Goal: Check status: Check status

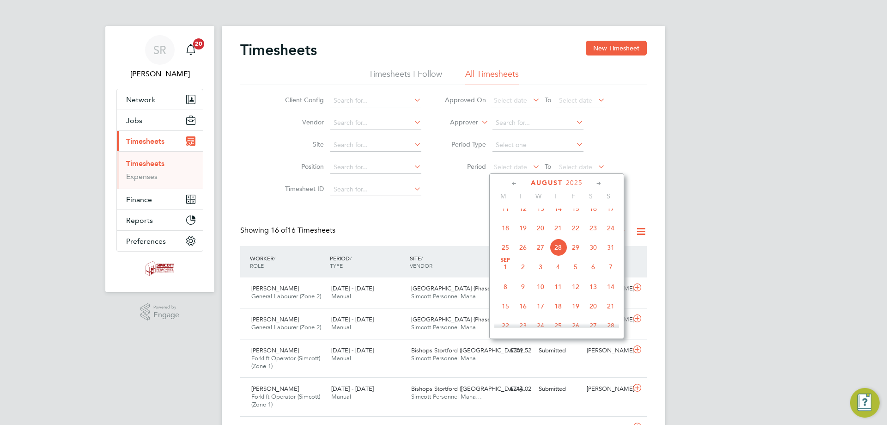
click at [510, 237] on span "18" at bounding box center [506, 228] width 18 height 18
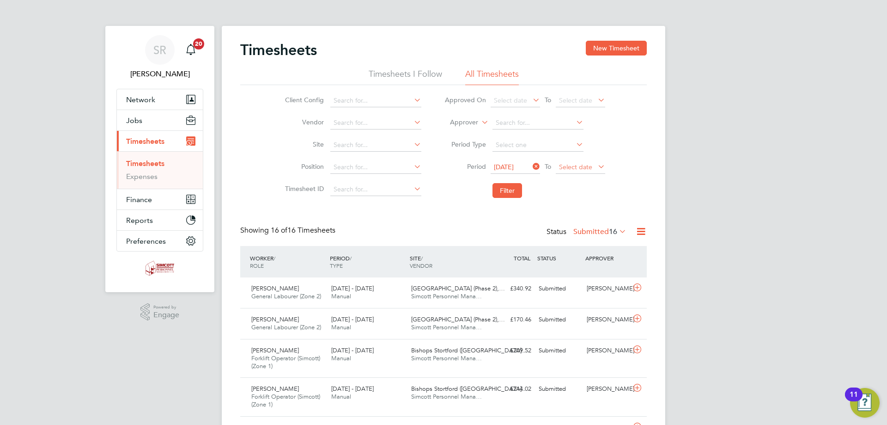
click at [563, 171] on span "Select date" at bounding box center [580, 167] width 49 height 12
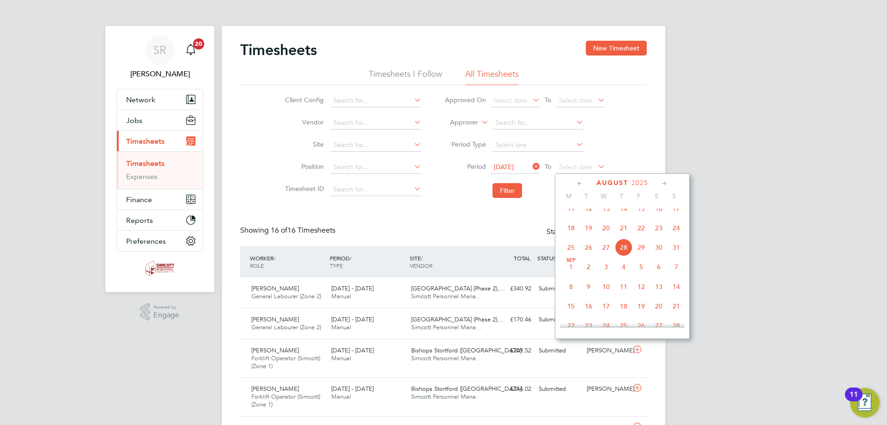
click at [671, 235] on span "24" at bounding box center [677, 228] width 18 height 18
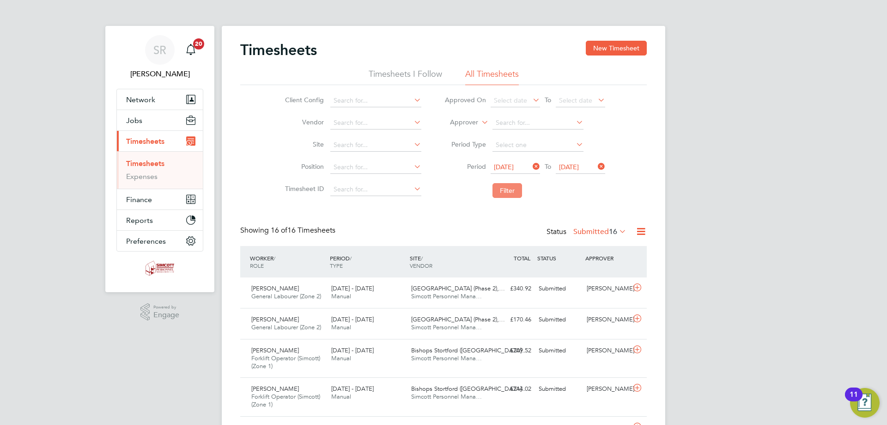
click at [502, 193] on button "Filter" at bounding box center [508, 190] width 30 height 15
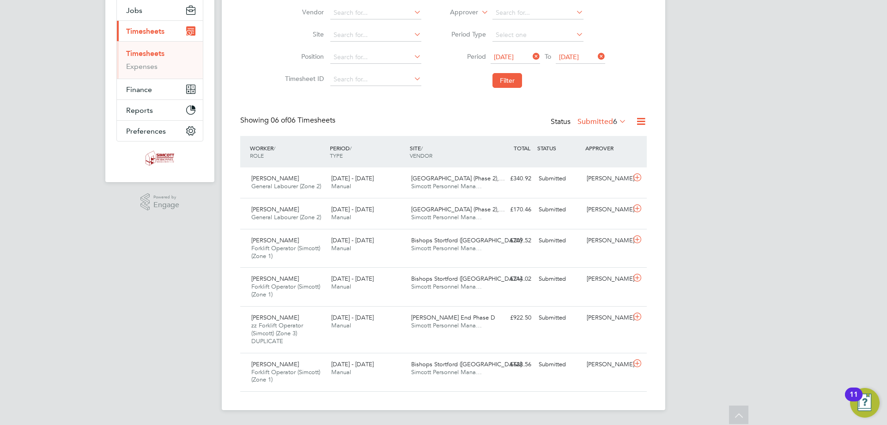
click at [600, 122] on label "Submitted 6" at bounding box center [602, 121] width 49 height 9
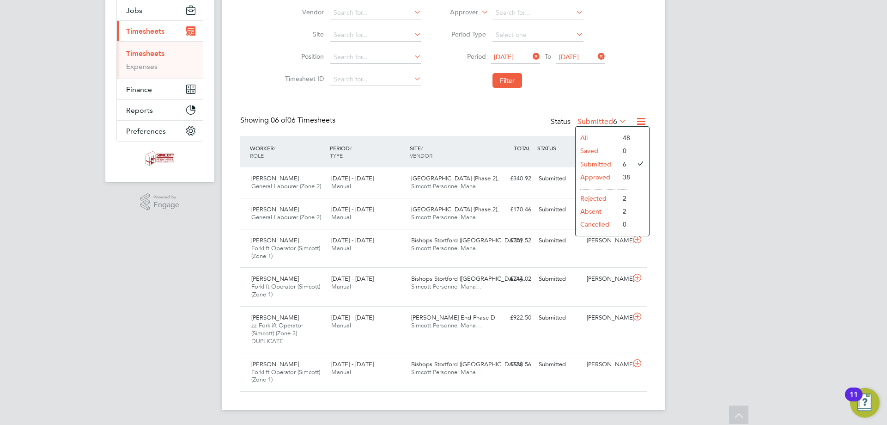
click at [600, 177] on li "Approved" at bounding box center [597, 177] width 43 height 13
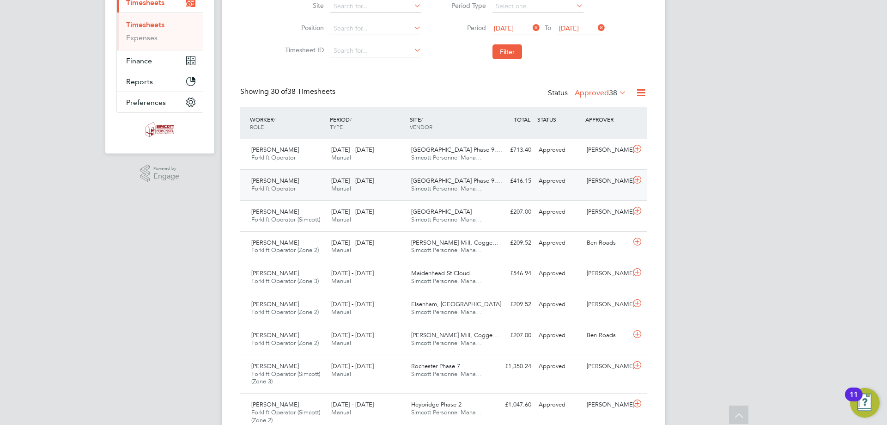
click at [421, 188] on span "Simcott Personnel Mana…" at bounding box center [446, 188] width 71 height 8
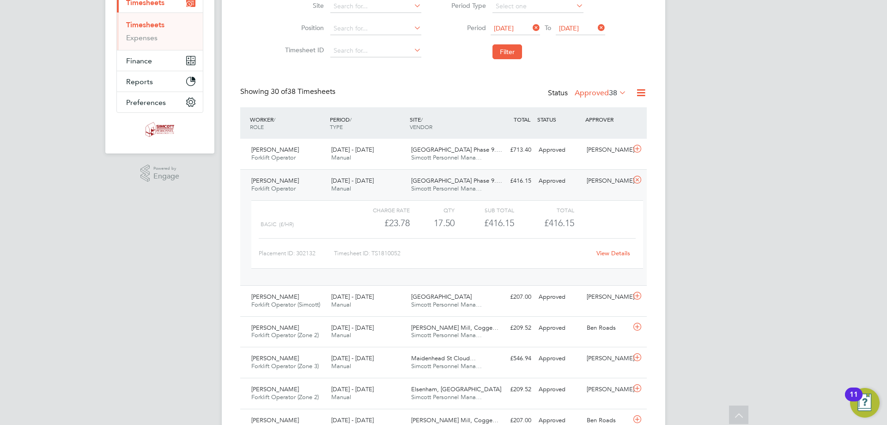
click at [612, 254] on link "View Details" at bounding box center [614, 253] width 34 height 8
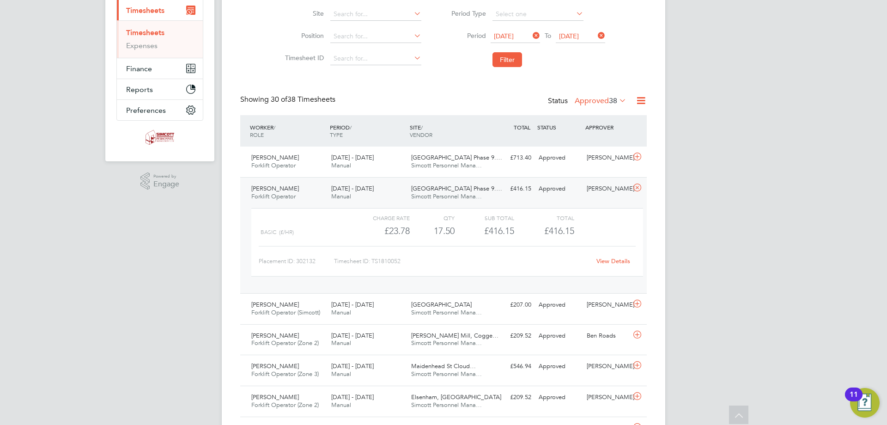
click at [356, 193] on div "18 - 24 Aug 2025 Manual" at bounding box center [368, 192] width 80 height 23
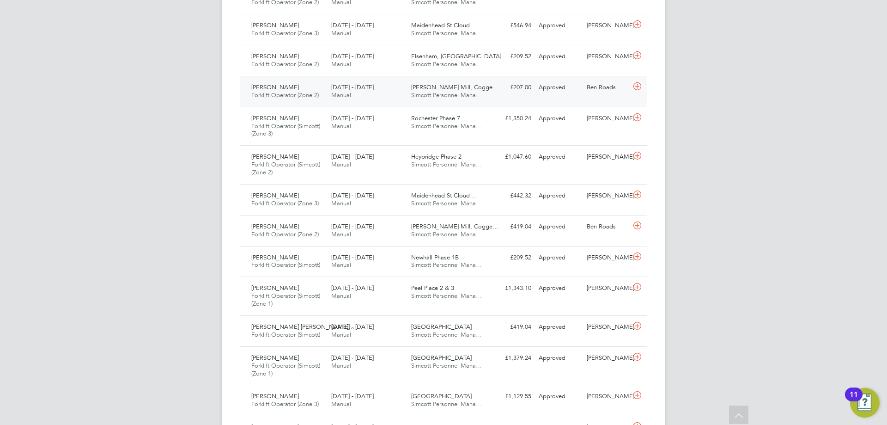
scroll to position [408, 0]
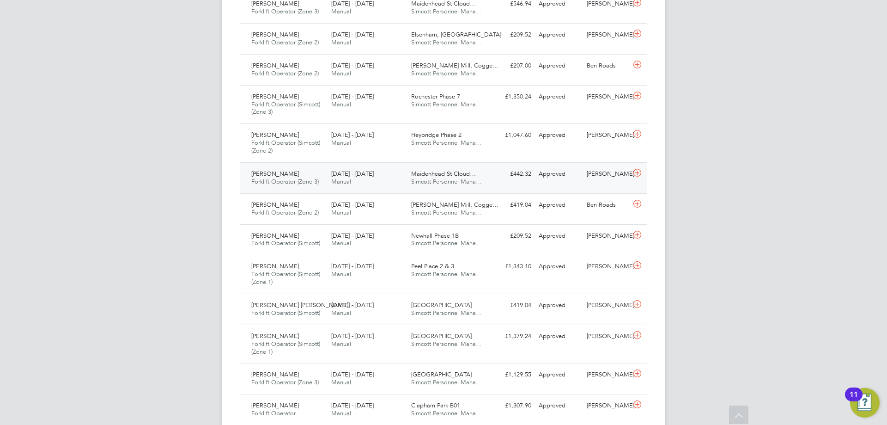
click at [337, 189] on div "18 - 24 Aug 2025 Manual" at bounding box center [368, 177] width 80 height 23
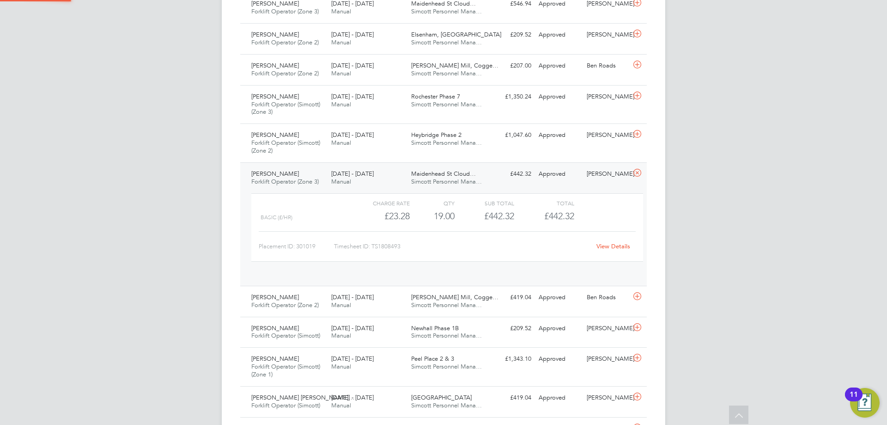
scroll to position [16, 90]
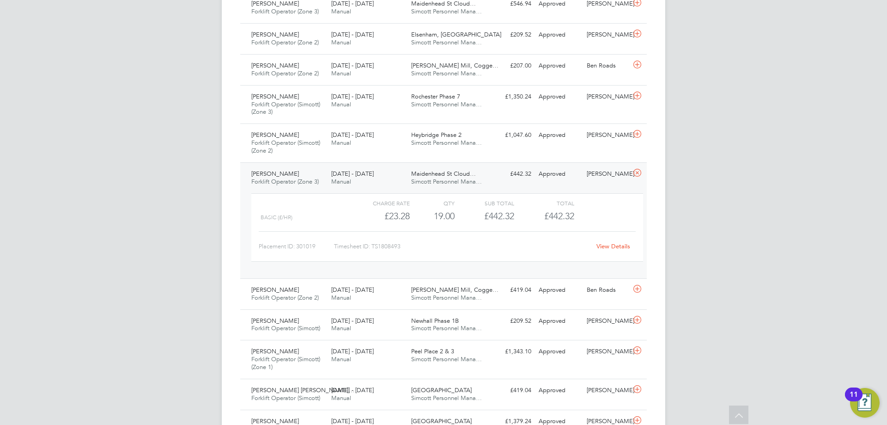
click at [618, 248] on link "View Details" at bounding box center [614, 246] width 34 height 8
click at [452, 176] on span "Maidenhead St Cloud…" at bounding box center [443, 174] width 65 height 8
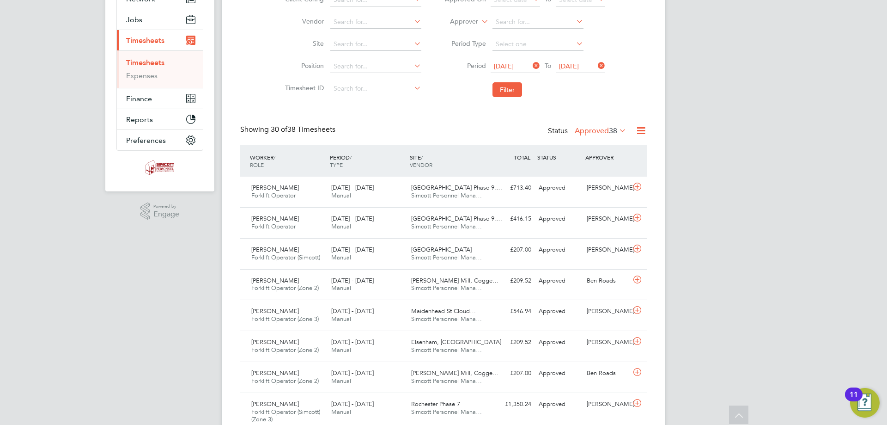
scroll to position [85, 0]
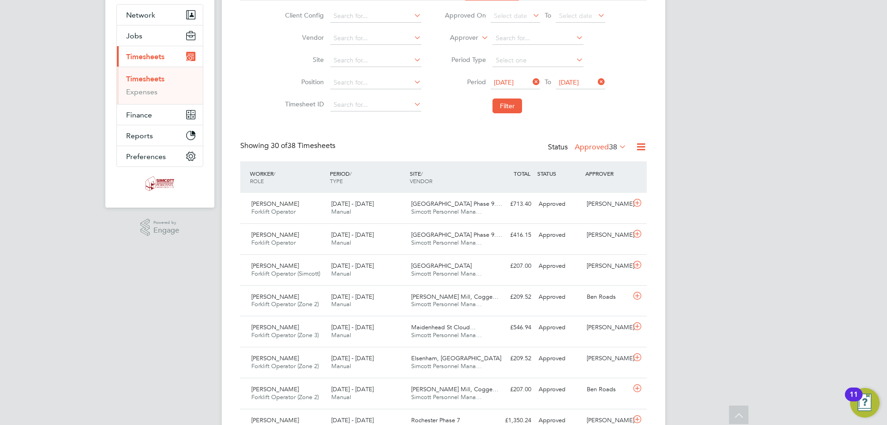
click at [523, 75] on li "Period 18 Aug 2025 To 24 Aug 2025" at bounding box center [525, 83] width 184 height 22
click at [502, 87] on span "18 Aug 2025" at bounding box center [515, 83] width 49 height 12
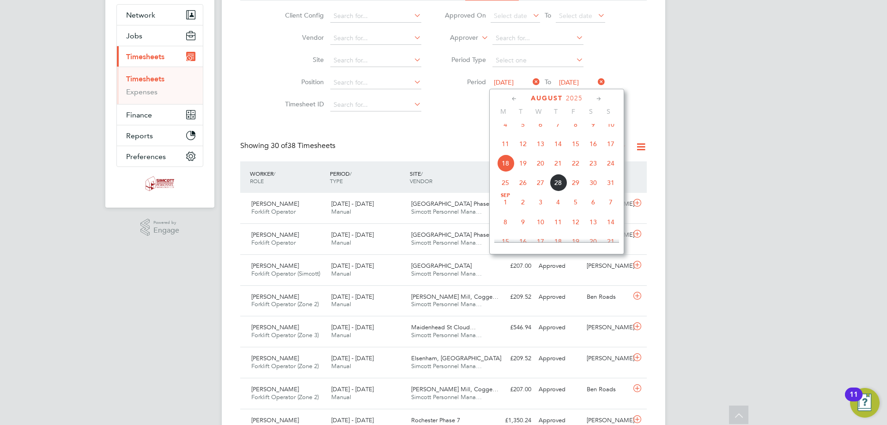
click at [504, 132] on span "4" at bounding box center [506, 125] width 18 height 18
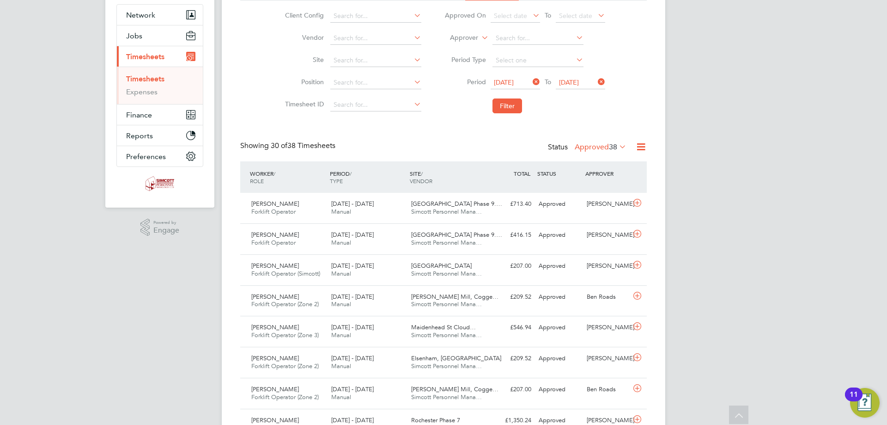
click at [572, 82] on span "24 Aug 2025" at bounding box center [569, 82] width 20 height 8
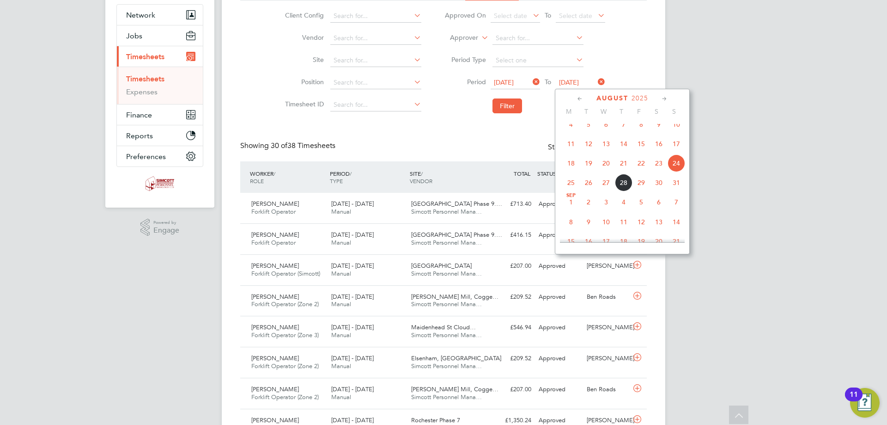
click at [677, 133] on span "10" at bounding box center [677, 125] width 18 height 18
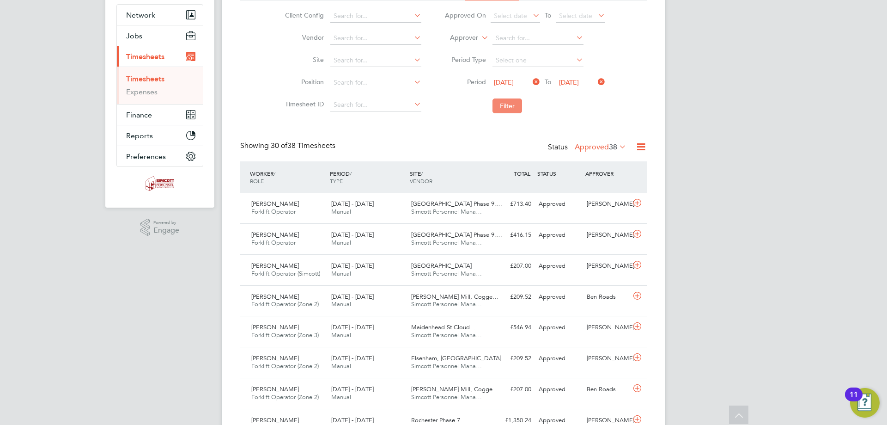
click at [515, 109] on button "Filter" at bounding box center [508, 105] width 30 height 15
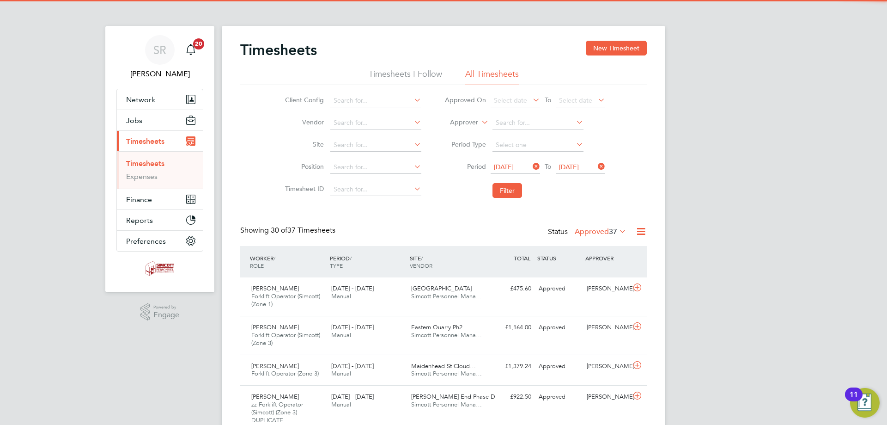
scroll to position [24, 80]
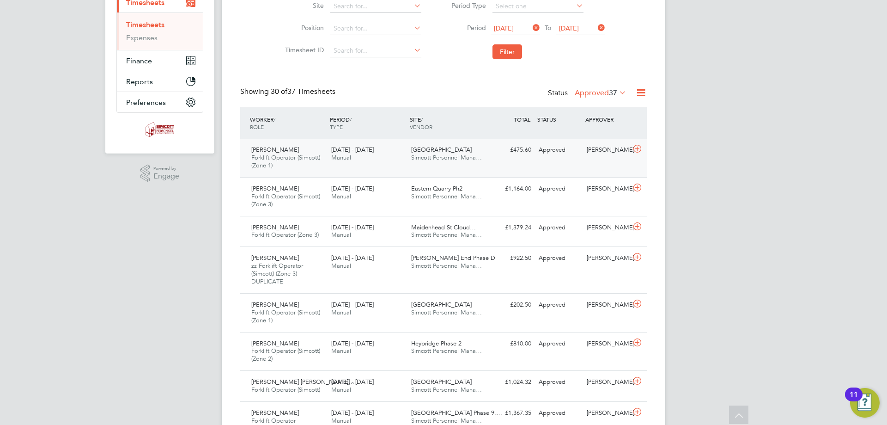
click at [439, 170] on div "Alin Barbieru Forklift Operator (Simcott) (Zone 1) 4 - 10 Aug 2025 4 - 10 Aug 2…" at bounding box center [443, 158] width 407 height 38
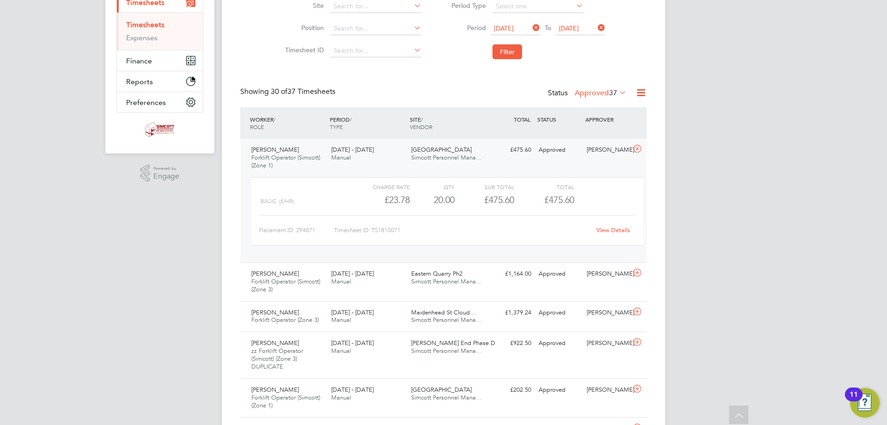
click at [613, 231] on link "View Details" at bounding box center [614, 230] width 34 height 8
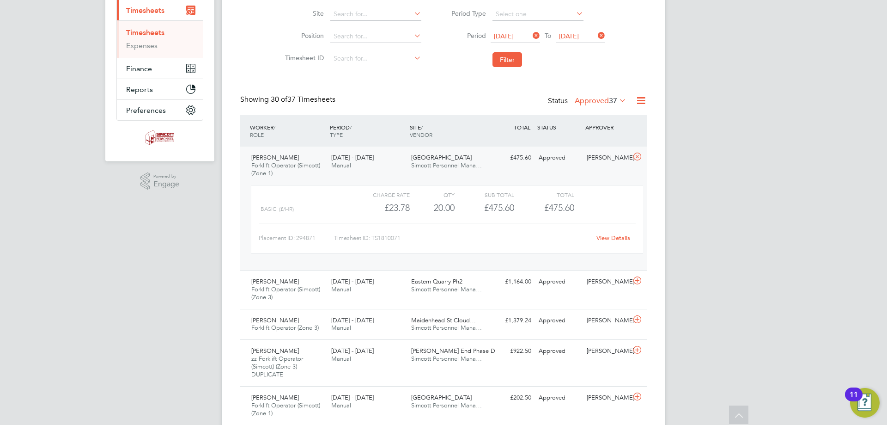
click at [457, 157] on div "Northwick Park Simcott Personnel Mana…" at bounding box center [448, 161] width 80 height 23
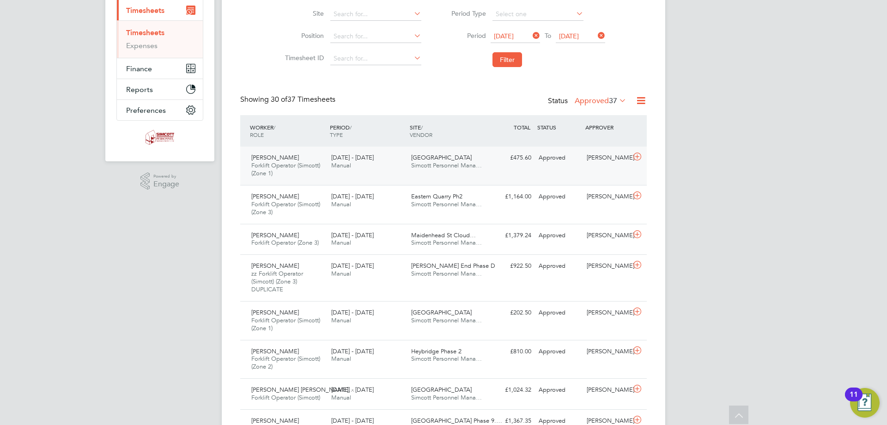
click at [504, 171] on div "Alin Barbieru Forklift Operator (Simcott) (Zone 1) 4 - 10 Aug 2025 4 - 10 Aug 2…" at bounding box center [443, 165] width 407 height 38
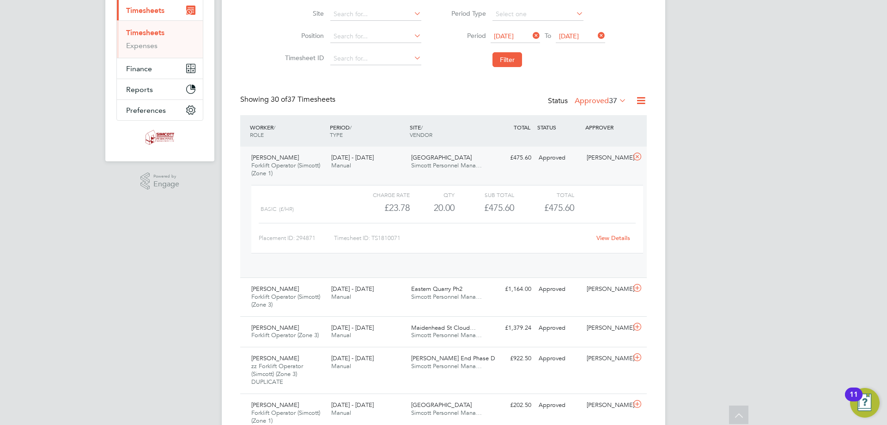
scroll to position [16, 90]
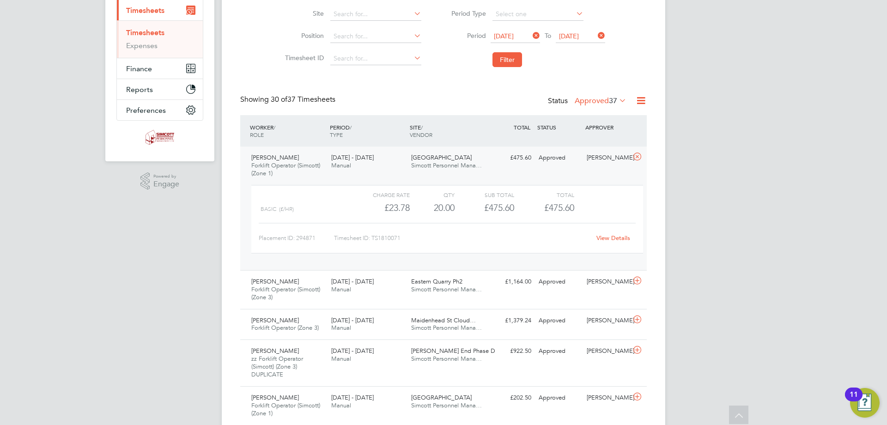
click at [504, 171] on div "Alin Barbieru Forklift Operator (Simcott) (Zone 1) 4 - 10 Aug 2025 4 - 10 Aug 2…" at bounding box center [443, 207] width 407 height 123
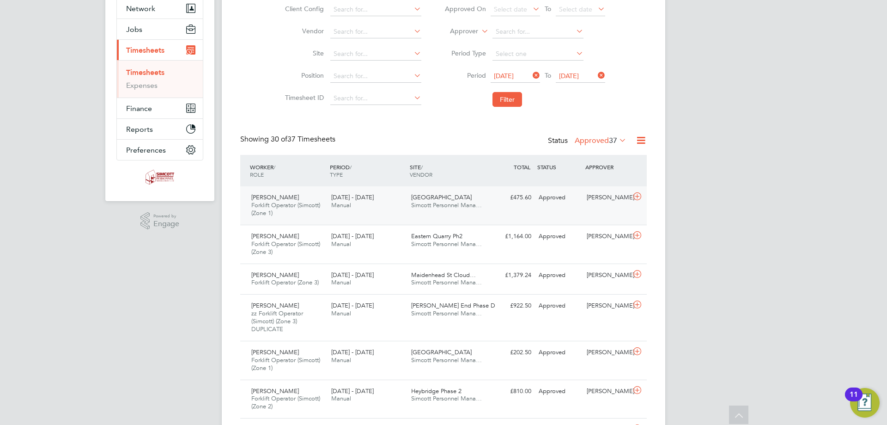
scroll to position [0, 0]
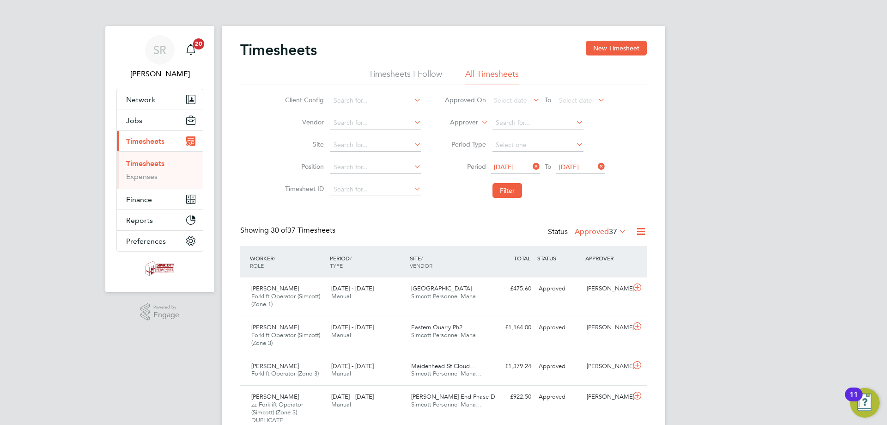
click at [514, 167] on span "04 Aug 2025" at bounding box center [504, 167] width 20 height 8
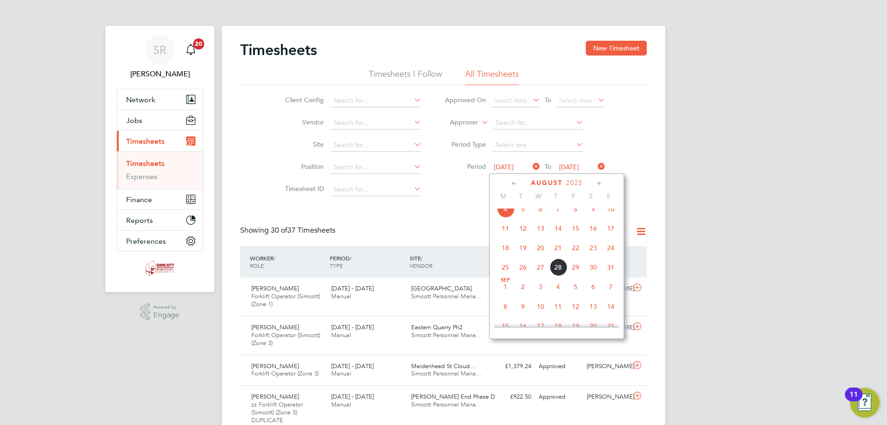
scroll to position [300, 0]
click at [508, 296] on span "18" at bounding box center [506, 288] width 18 height 18
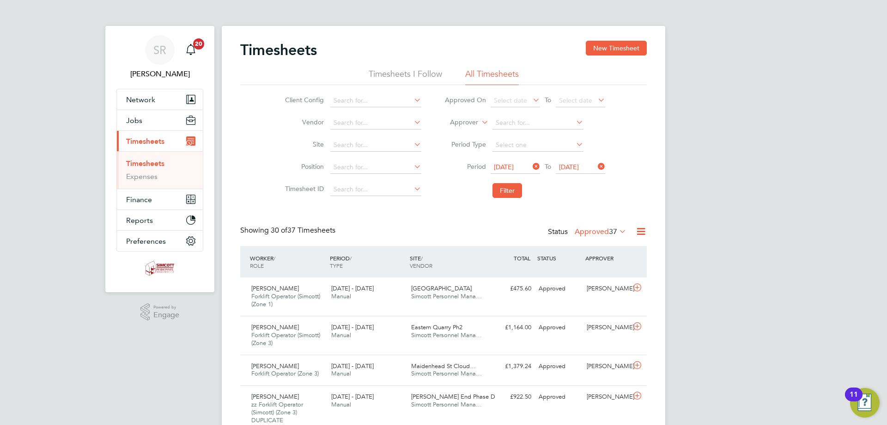
click at [579, 168] on span "18 Aug 2025" at bounding box center [569, 167] width 20 height 8
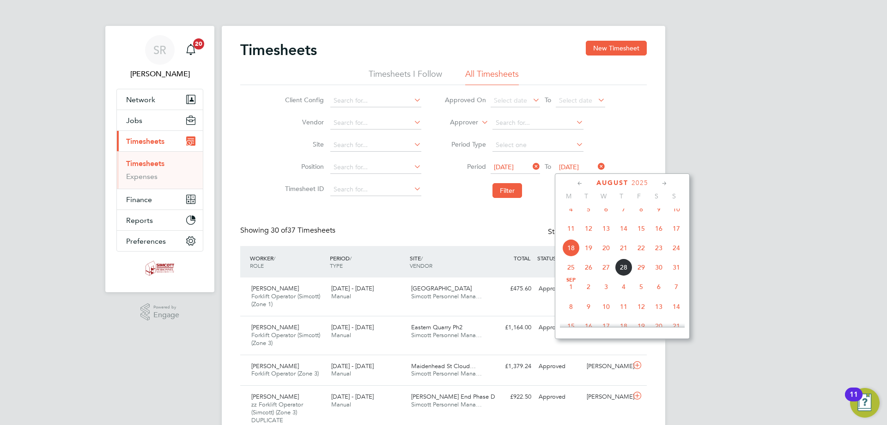
click at [677, 256] on span "24" at bounding box center [677, 248] width 18 height 18
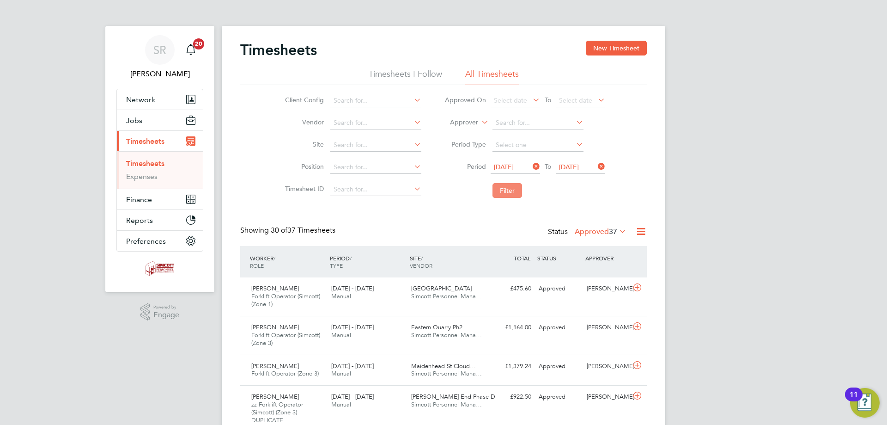
click at [513, 193] on button "Filter" at bounding box center [508, 190] width 30 height 15
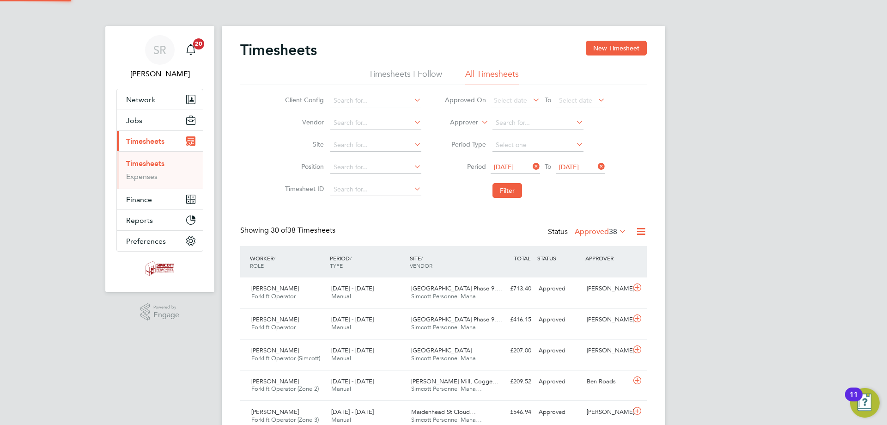
scroll to position [24, 80]
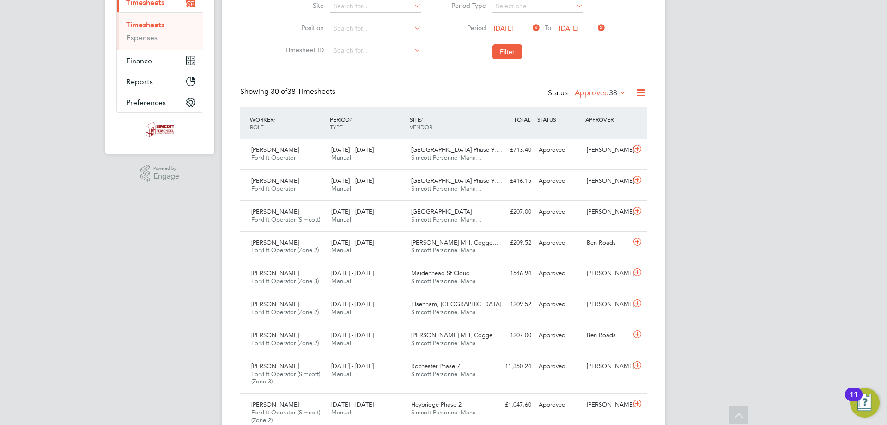
click at [598, 92] on label "Approved 38" at bounding box center [601, 92] width 52 height 9
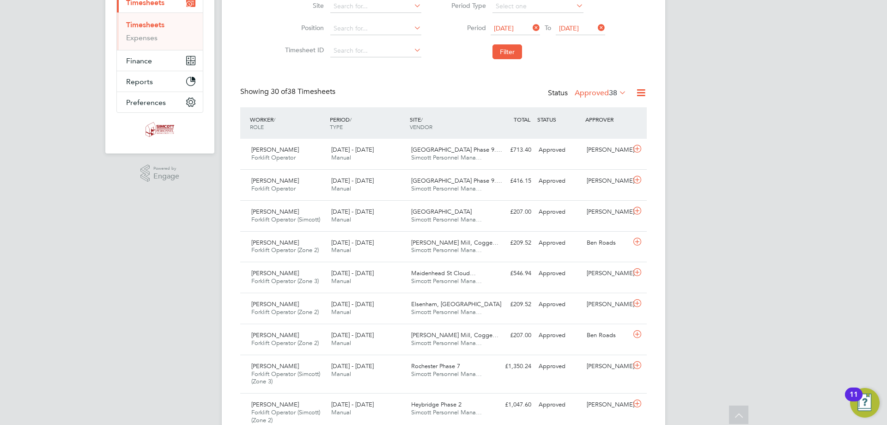
click at [602, 95] on label "Approved 38" at bounding box center [601, 92] width 52 height 9
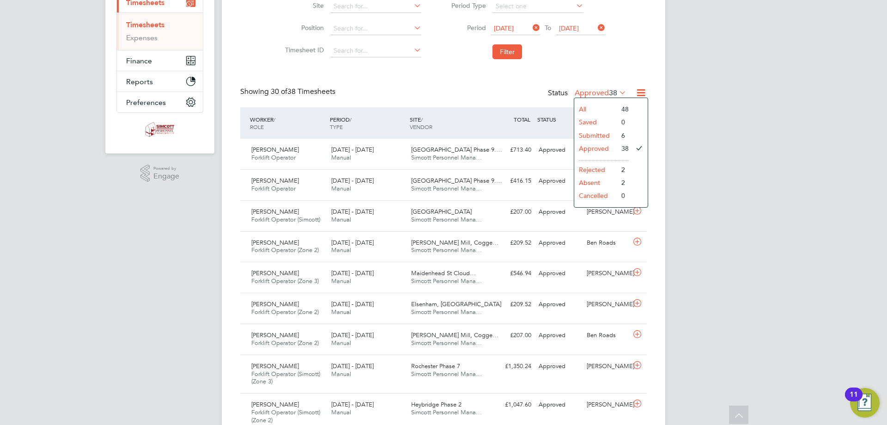
click at [603, 132] on li "Submitted" at bounding box center [595, 135] width 43 height 13
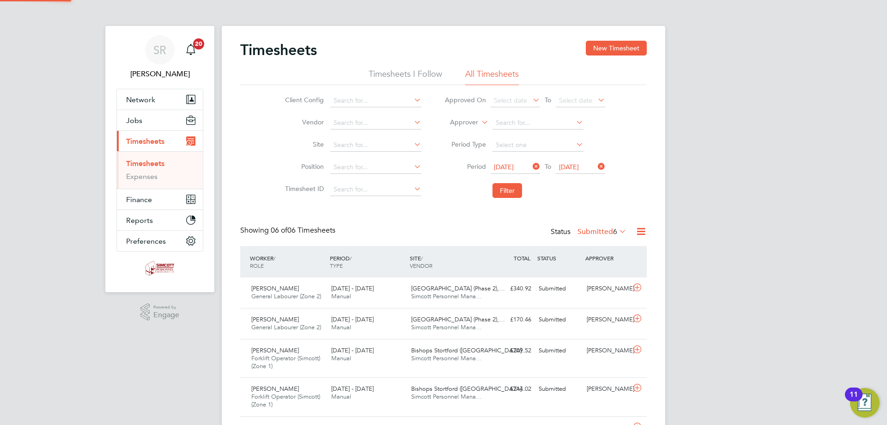
scroll to position [5, 5]
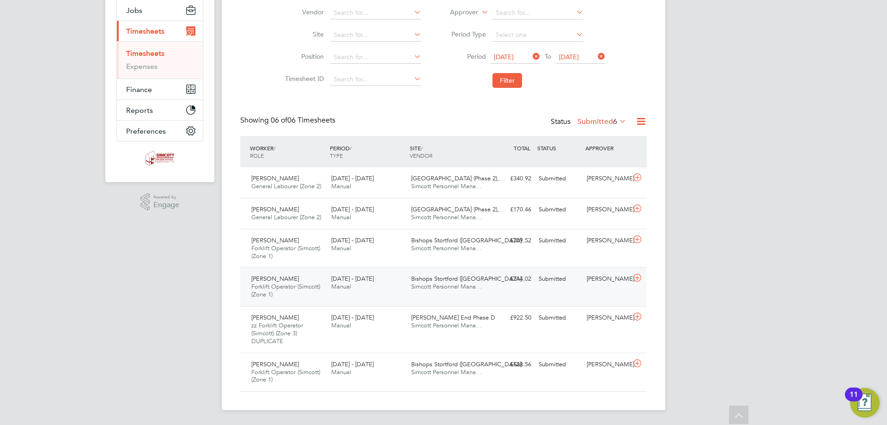
click at [359, 282] on div "18 - 24 Aug 2025 Manual" at bounding box center [368, 282] width 80 height 23
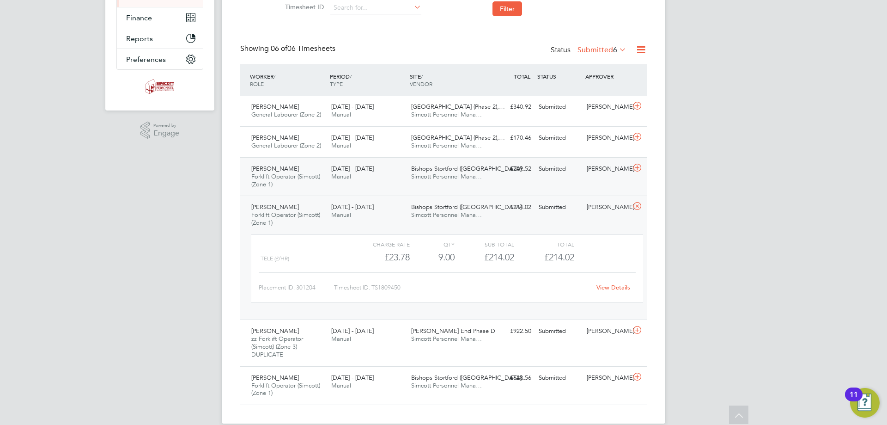
scroll to position [195, 0]
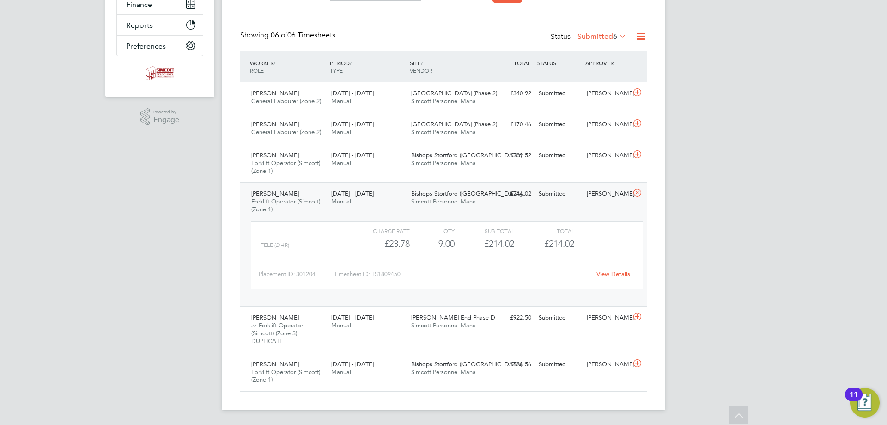
click at [595, 36] on label "Submitted 6" at bounding box center [602, 36] width 49 height 9
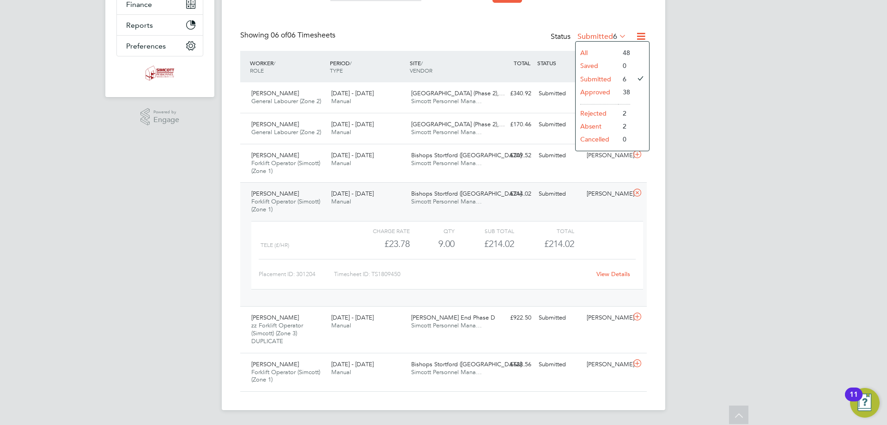
click at [599, 91] on li "Approved" at bounding box center [597, 91] width 43 height 13
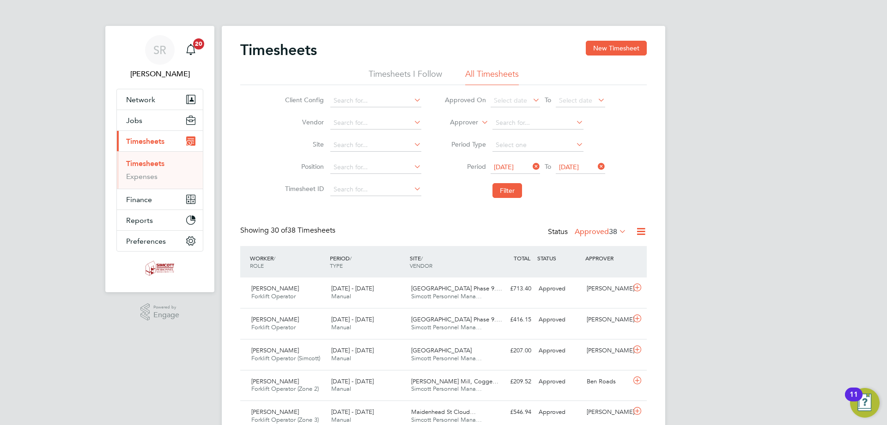
scroll to position [5, 5]
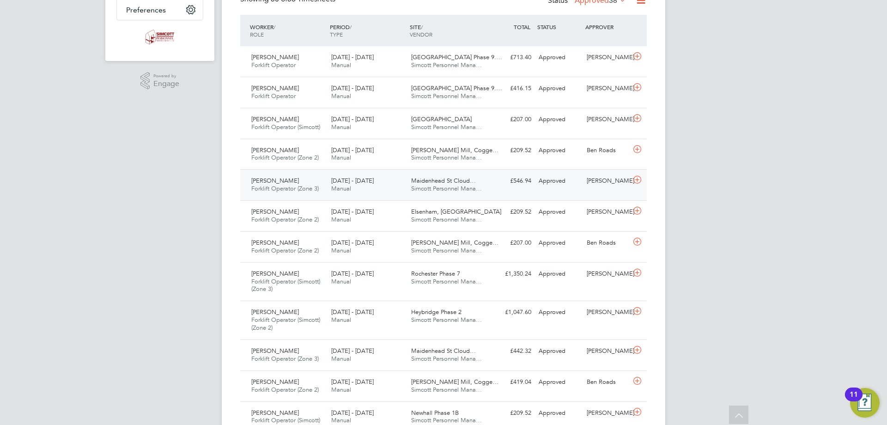
click at [344, 189] on span "Manual" at bounding box center [341, 188] width 20 height 8
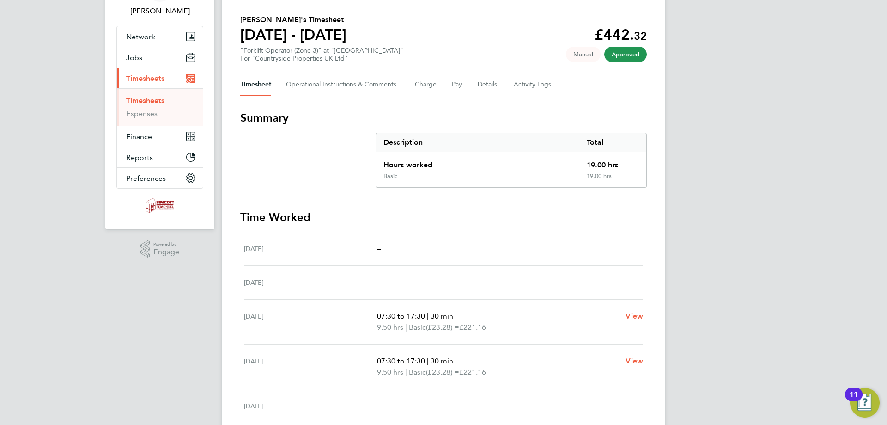
scroll to position [46, 0]
